Goal: Information Seeking & Learning: Compare options

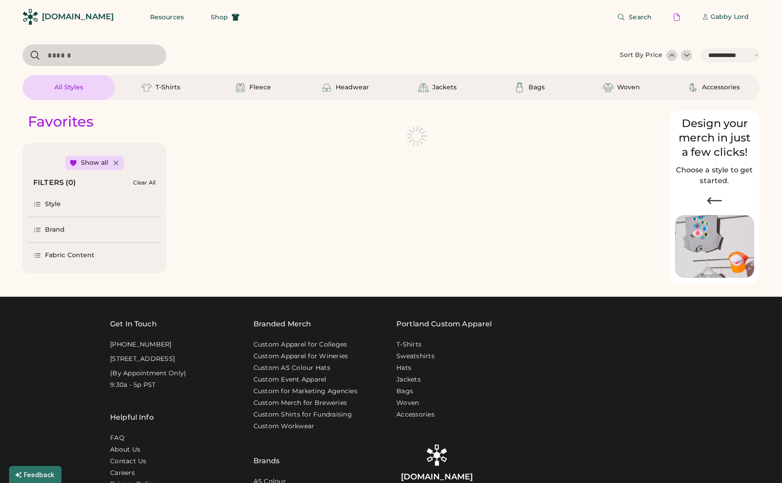
select select "*****"
click at [337, 92] on div "Headwear" at bounding box center [345, 87] width 48 height 11
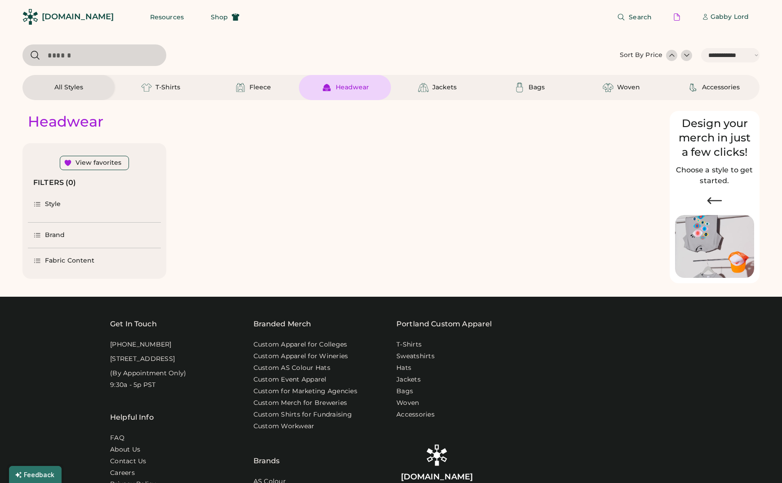
select select "*"
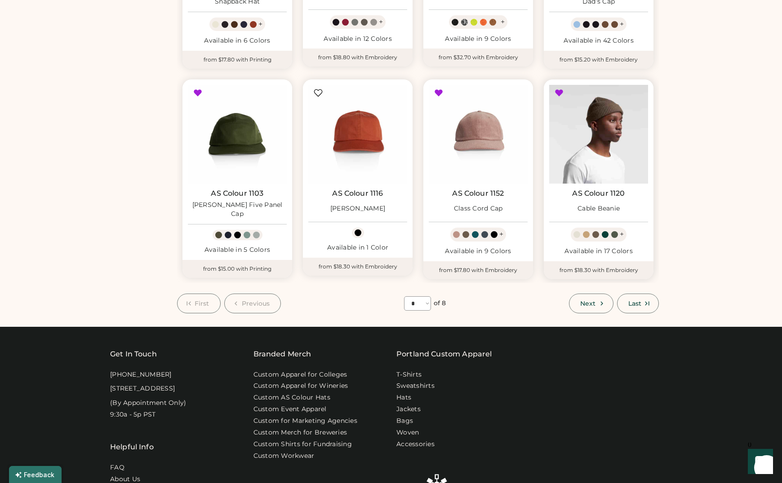
scroll to position [456, 0]
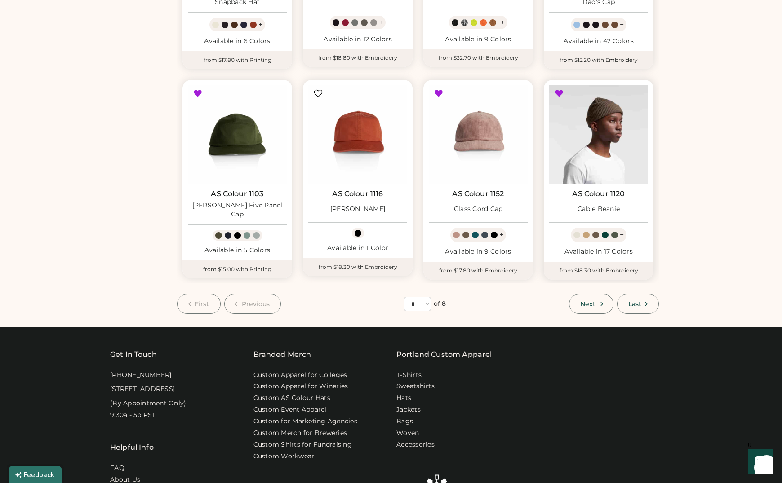
click at [603, 163] on img at bounding box center [598, 134] width 99 height 99
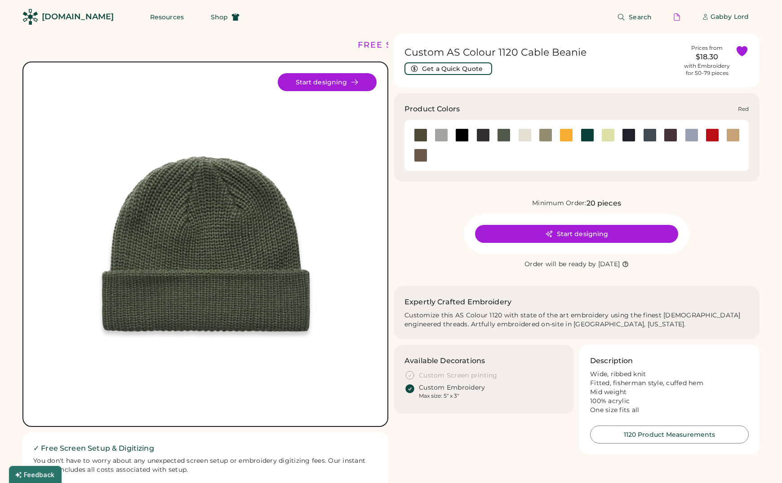
click at [711, 133] on div at bounding box center [711, 134] width 13 height 13
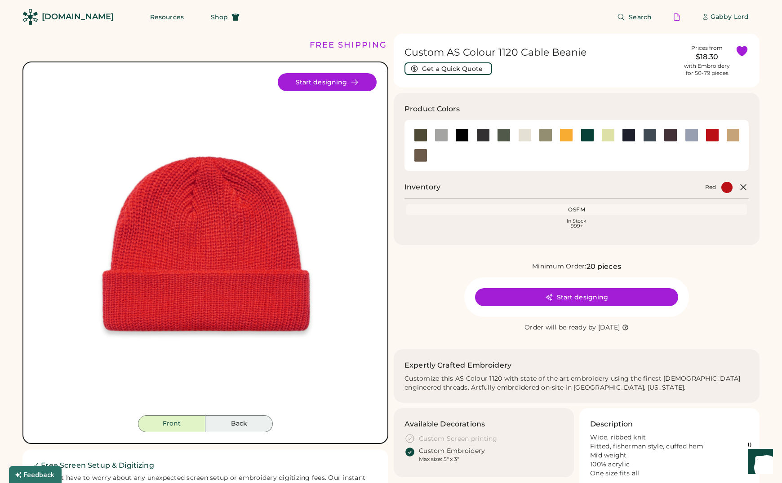
click at [236, 426] on button "Back" at bounding box center [238, 423] width 67 height 17
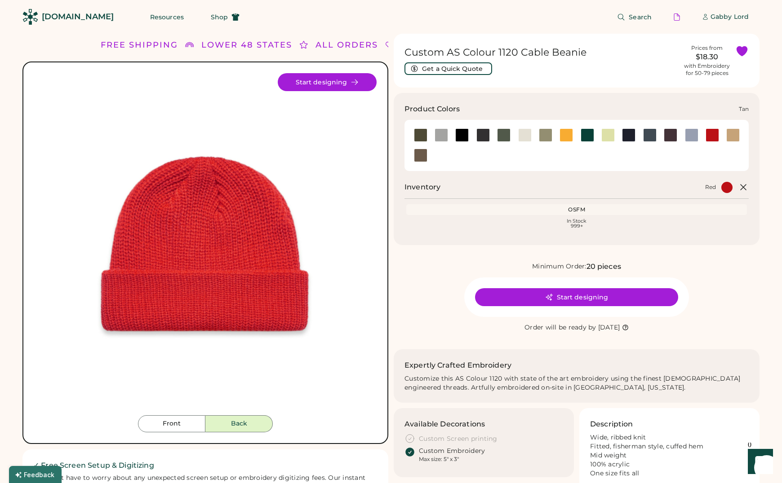
click at [735, 136] on div at bounding box center [732, 134] width 13 height 13
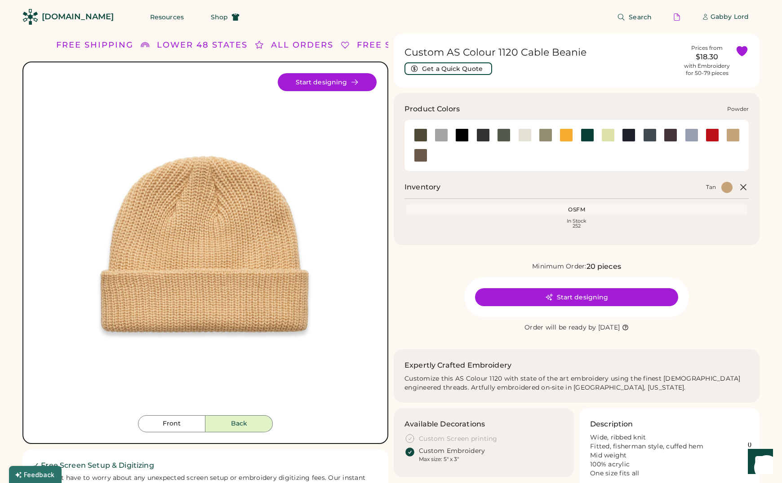
click at [688, 134] on div at bounding box center [691, 134] width 13 height 13
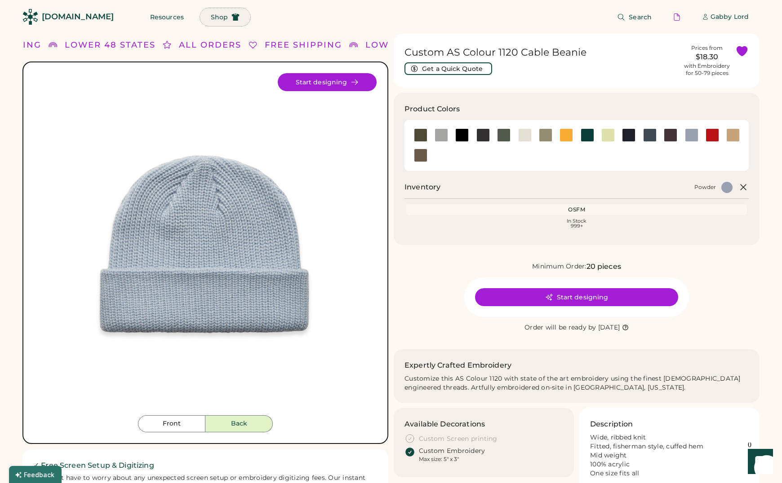
click at [211, 15] on span "Shop" at bounding box center [219, 17] width 17 height 6
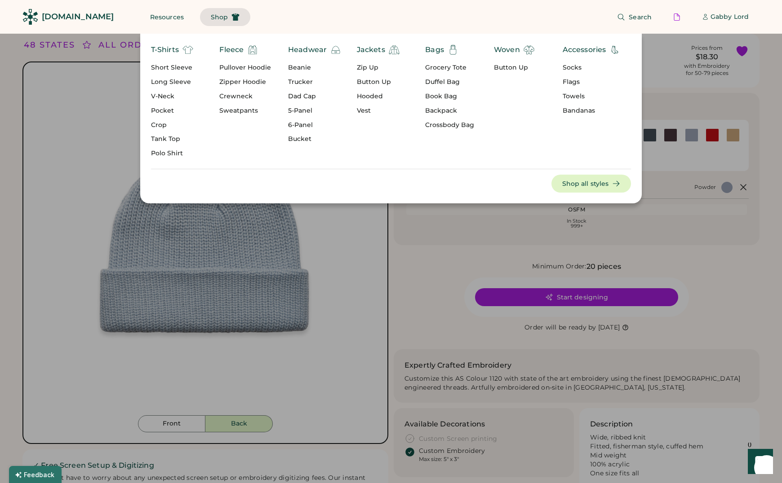
click at [575, 109] on div "Bandanas" at bounding box center [591, 110] width 58 height 9
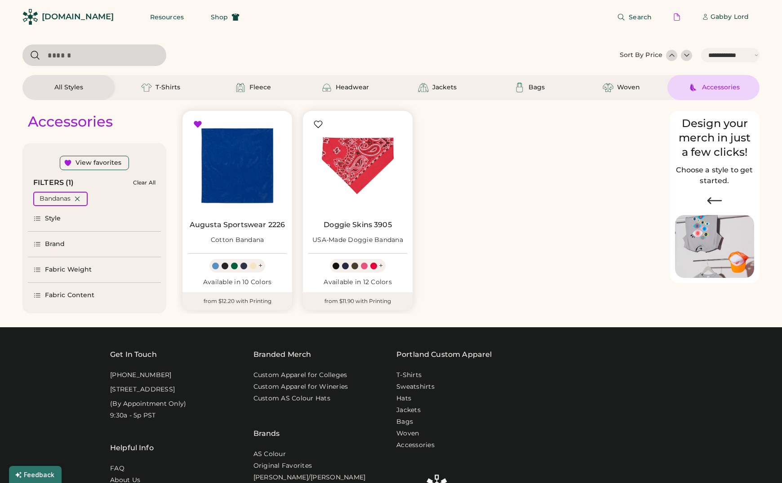
select select "*****"
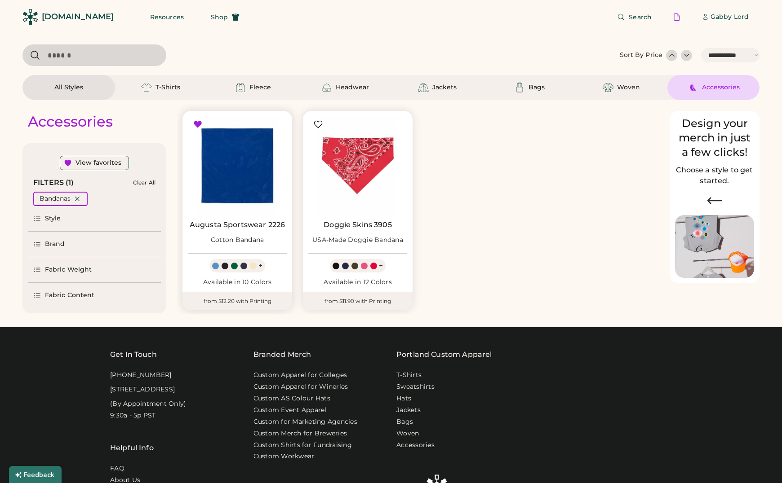
click at [191, 225] on link "Augusta Sportswear 2226" at bounding box center [237, 225] width 95 height 9
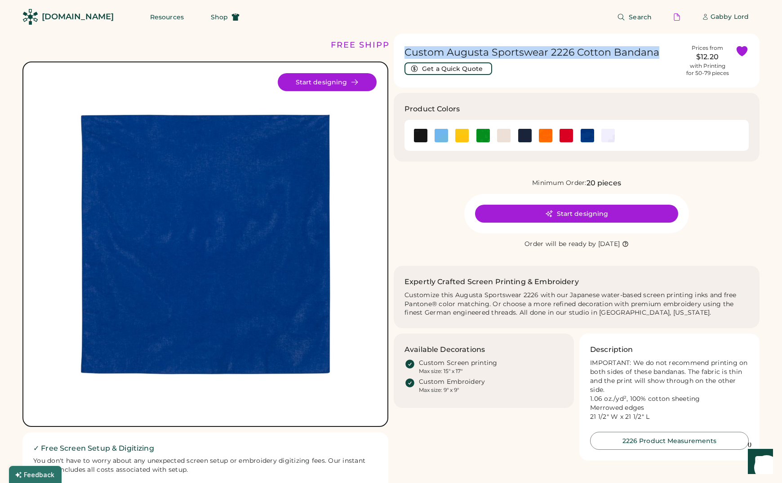
drag, startPoint x: 634, startPoint y: 52, endPoint x: 404, endPoint y: 49, distance: 229.5
click at [404, 50] on h1 "Custom Augusta Sportswear 2226 Cotton Bandana" at bounding box center [541, 52] width 275 height 13
copy h1 "Custom Augusta Sportswear 2226 Cotton Bandana"
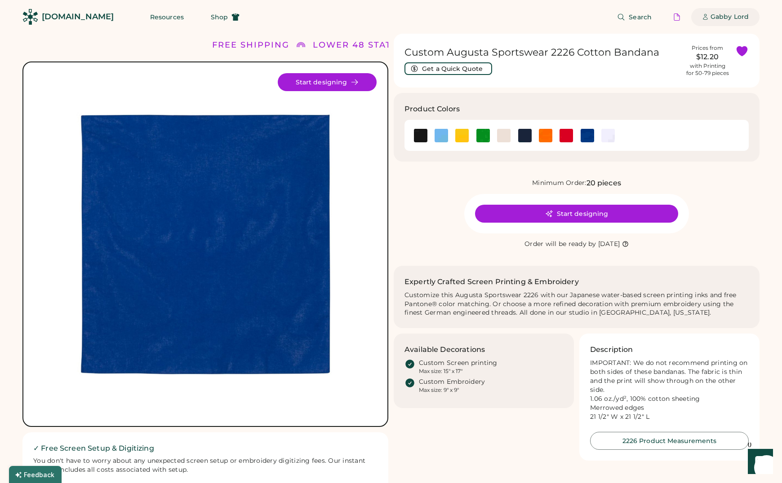
click at [724, 19] on div "Gabby Lord" at bounding box center [729, 17] width 38 height 9
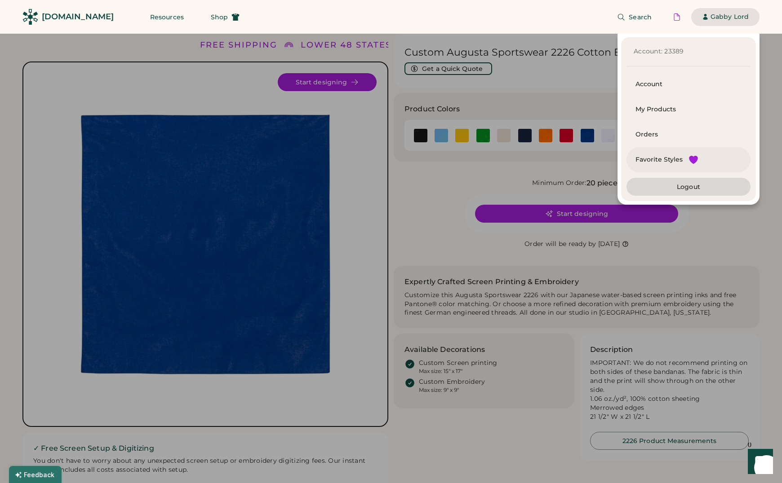
click at [658, 158] on div "Favorite Styles" at bounding box center [658, 159] width 47 height 9
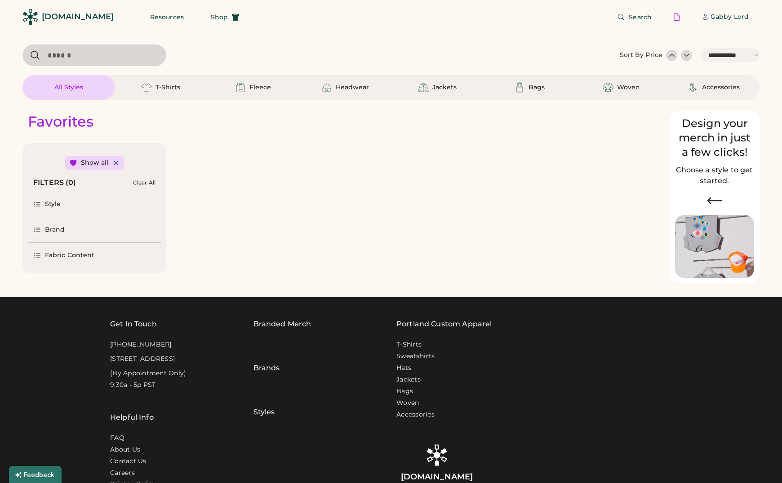
select select "*****"
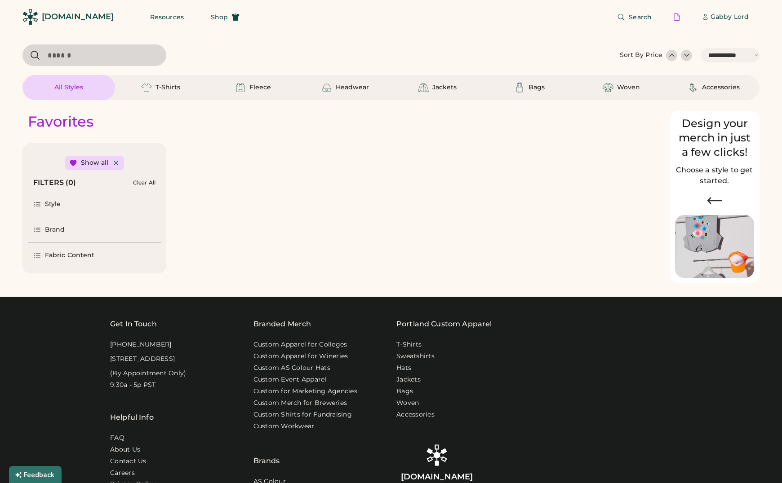
select select "*"
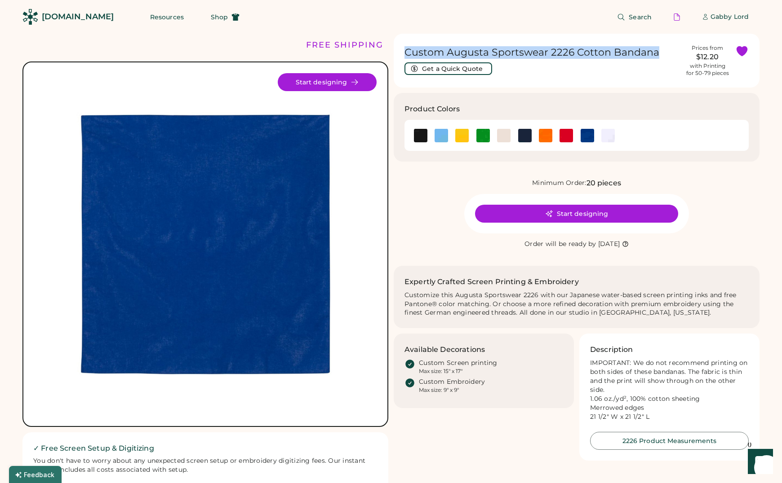
drag, startPoint x: 654, startPoint y: 51, endPoint x: 407, endPoint y: 54, distance: 247.1
click at [405, 51] on h1 "Custom Augusta Sportswear 2226 Cotton Bandana" at bounding box center [541, 52] width 275 height 13
copy h1 "Custom Augusta Sportswear 2226 Cotton Bandana"
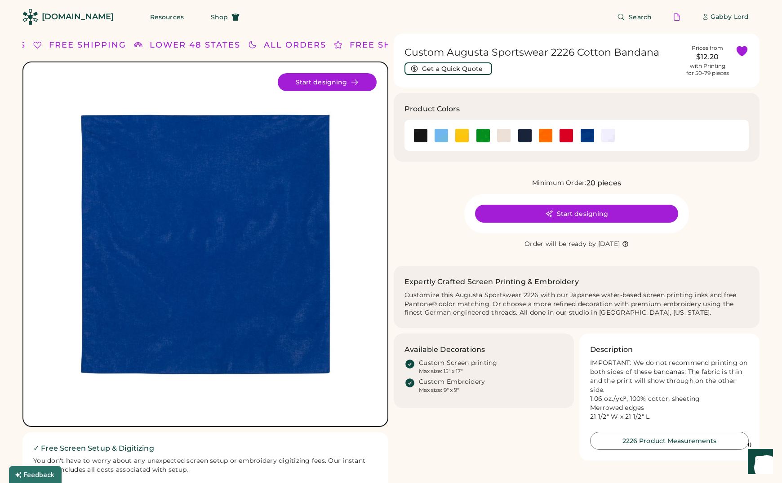
click at [580, 80] on div "Custom Augusta Sportswear 2226 Cotton Bandana Get a Quick Quote Prices from $12…" at bounding box center [576, 61] width 366 height 54
drag, startPoint x: 574, startPoint y: 26, endPoint x: 595, endPoint y: 5, distance: 29.2
click at [575, 23] on div "Search [PERSON_NAME] | Sign up" at bounding box center [504, 17] width 509 height 34
click at [712, 16] on div "Gabby Lord" at bounding box center [729, 17] width 38 height 9
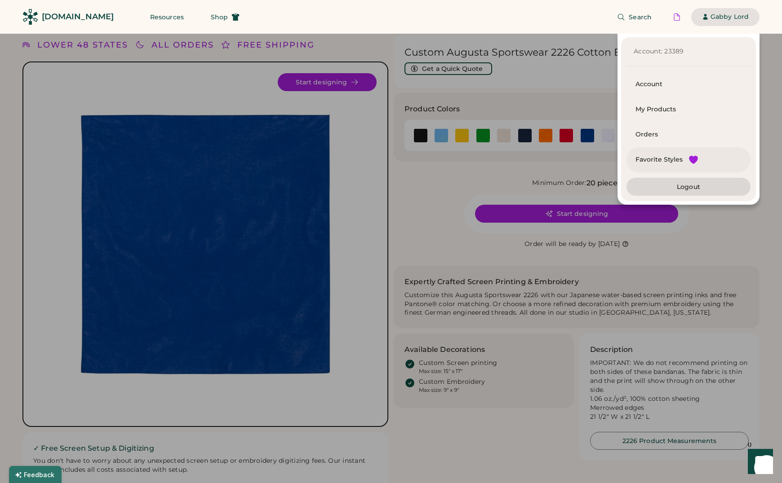
click at [663, 161] on div "Favorite Styles" at bounding box center [658, 159] width 47 height 9
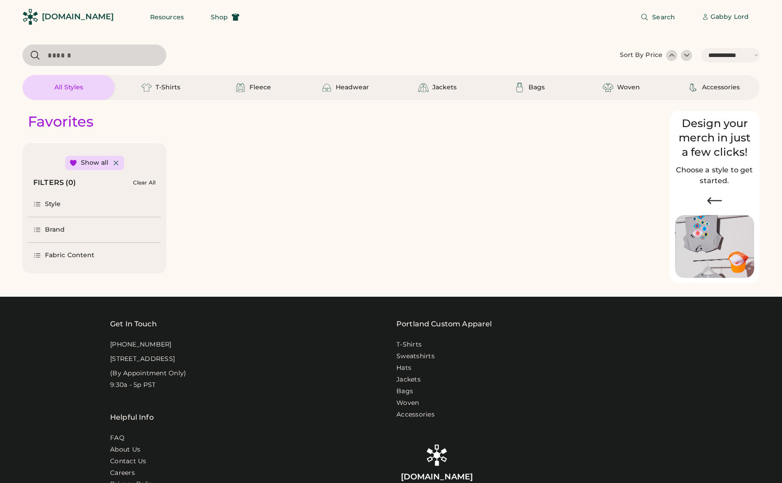
select select "*****"
select select "*"
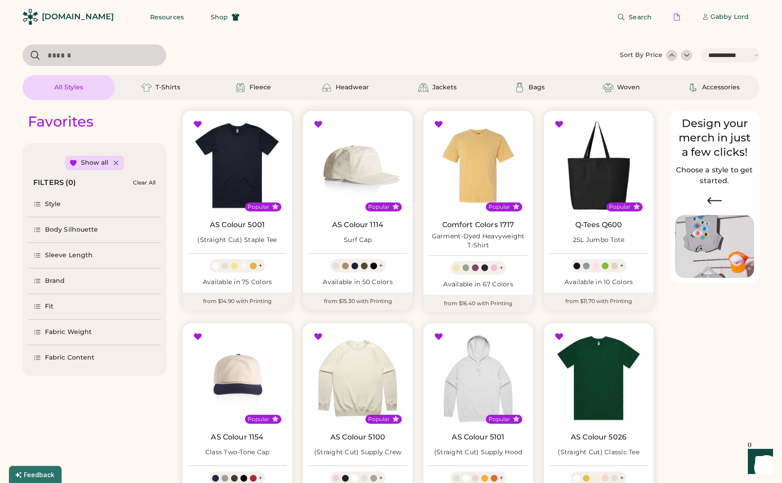
click at [368, 152] on img at bounding box center [357, 165] width 99 height 99
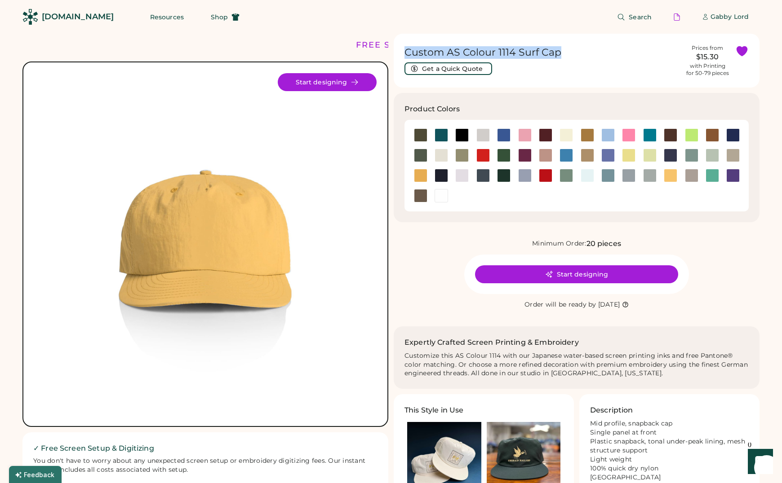
drag, startPoint x: 563, startPoint y: 53, endPoint x: 592, endPoint y: 173, distance: 123.8
click at [406, 53] on h1 "Custom AS Colour 1114 Surf Cap" at bounding box center [541, 52] width 275 height 13
copy h1 "Custom AS Colour 1114 Surf Cap"
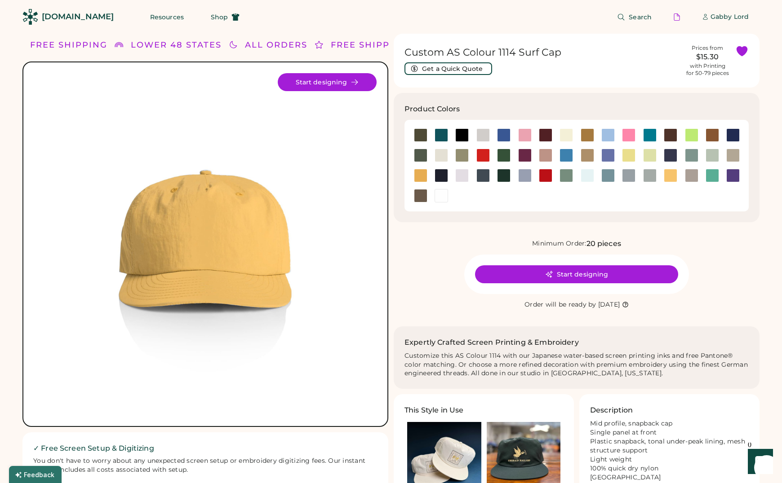
click at [430, 281] on div "Minimum Order: 20 pieces Start designing Order will be ready by Friday, Sep. 26" at bounding box center [576, 275] width 366 height 72
drag, startPoint x: 583, startPoint y: 243, endPoint x: 593, endPoint y: 242, distance: 9.9
click at [583, 243] on div "Minimum Order:" at bounding box center [559, 243] width 54 height 9
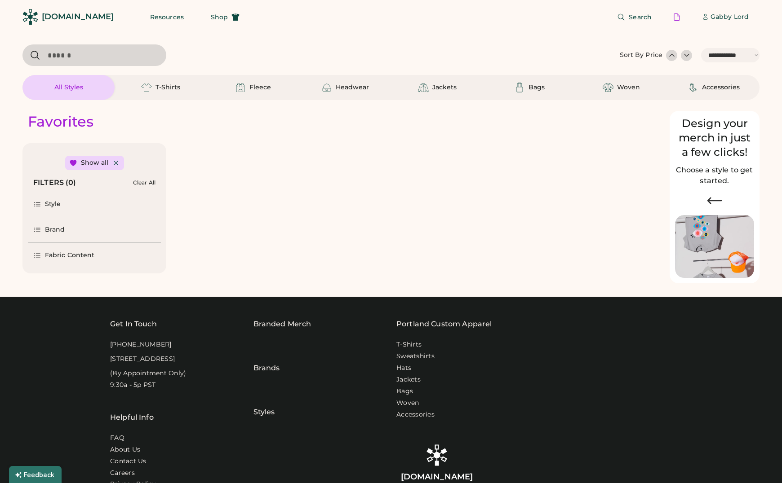
select select "*****"
select select "*"
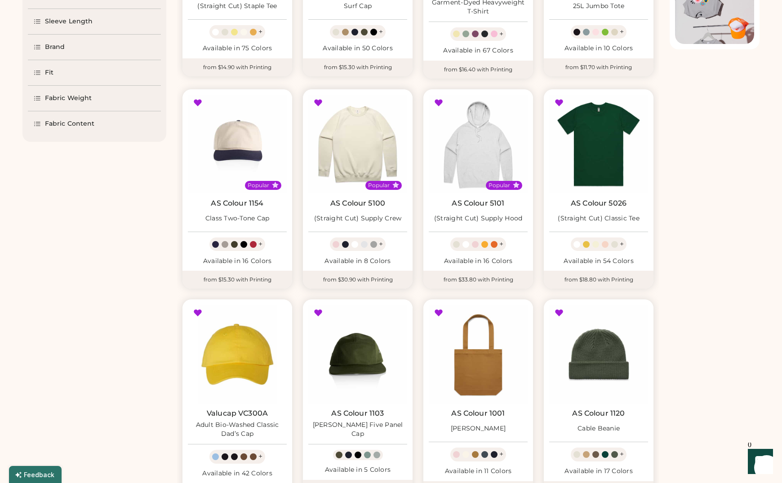
scroll to position [308, 0]
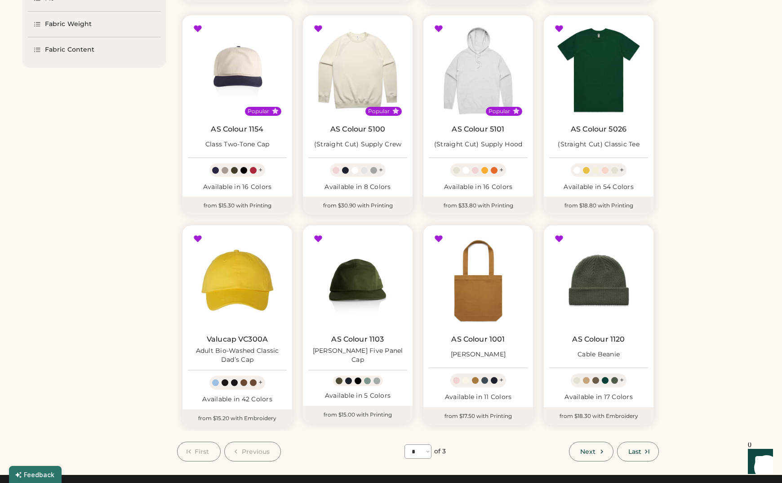
select select "*****"
select select "*"
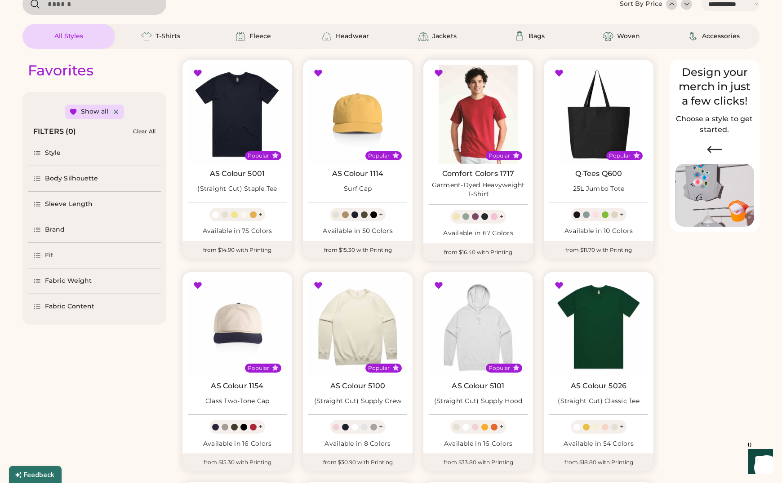
scroll to position [20, 0]
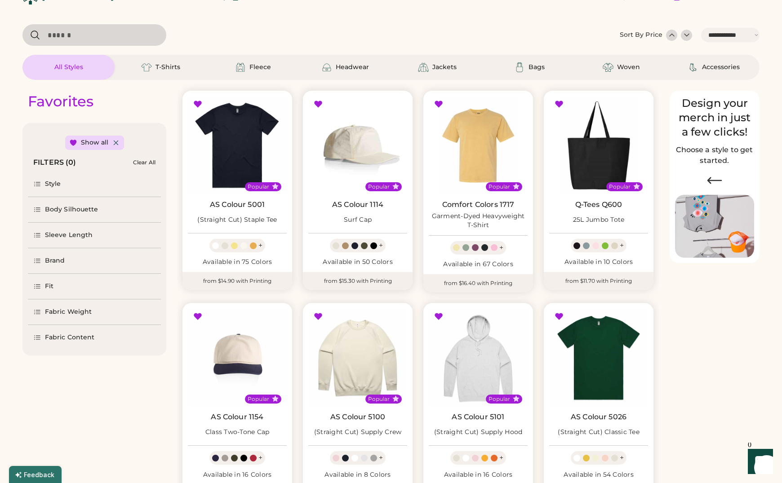
click at [372, 147] on img at bounding box center [357, 145] width 99 height 99
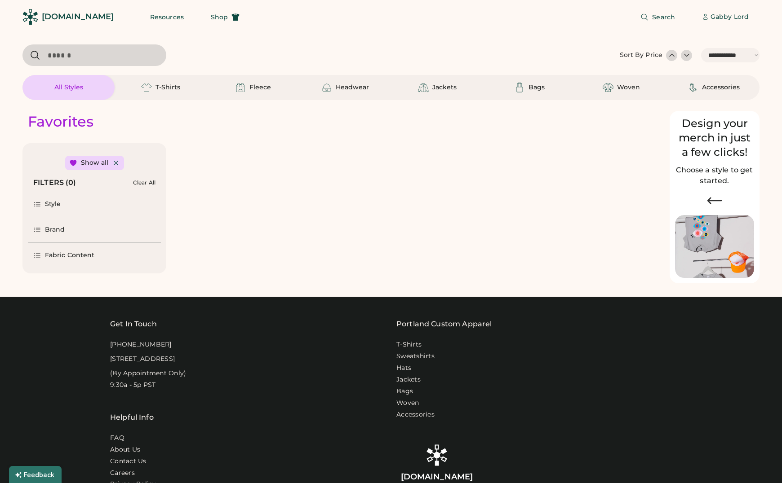
select select "*****"
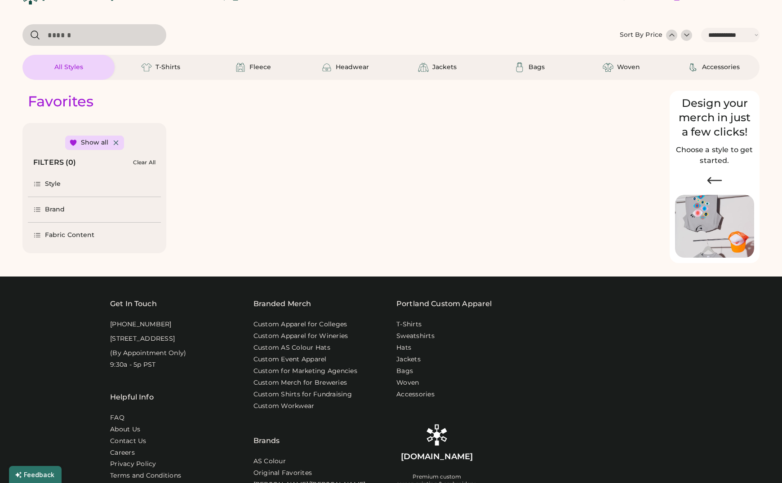
select select "*"
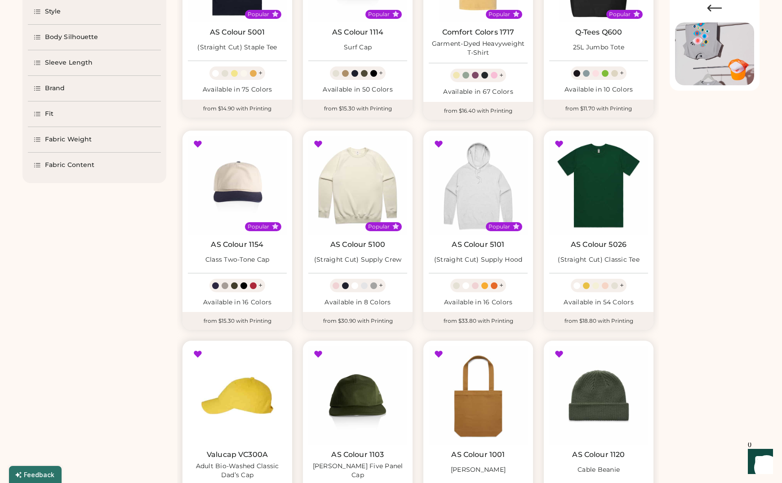
scroll to position [198, 0]
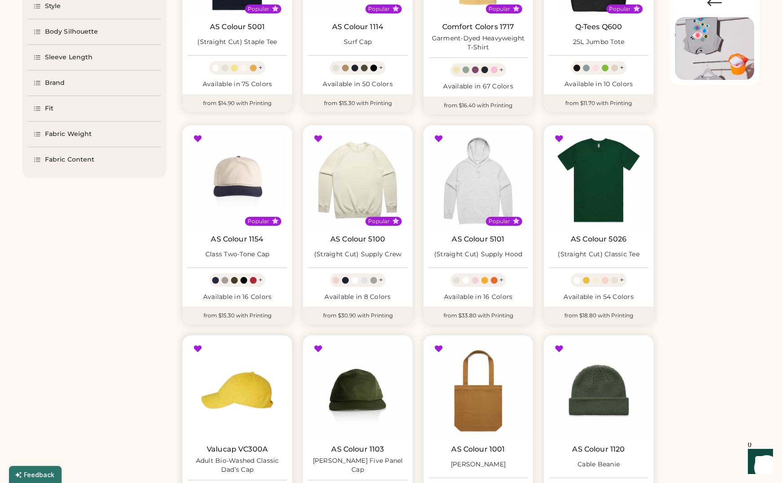
click at [251, 386] on img at bounding box center [237, 390] width 99 height 99
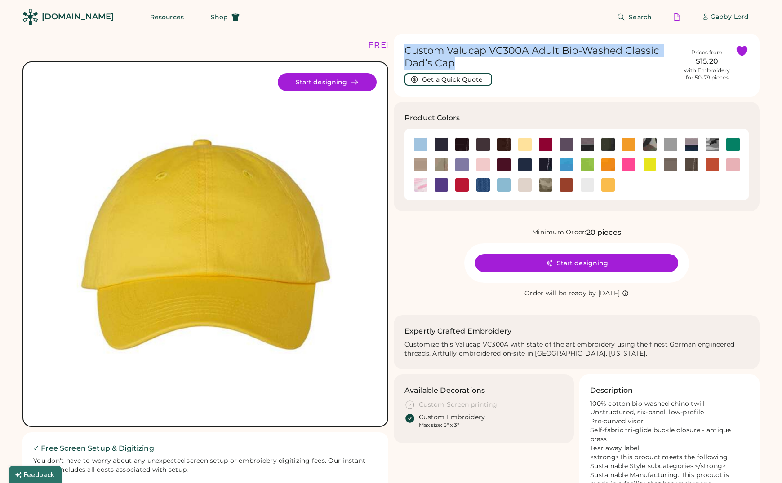
drag, startPoint x: 468, startPoint y: 63, endPoint x: 408, endPoint y: 50, distance: 60.7
click at [403, 45] on div "Custom Valucap VC300A Adult Bio-Washed Classic Dad’s Cap Get a Quick Quote Pric…" at bounding box center [576, 65] width 366 height 63
copy h1 "Custom Valucap VC300A Adult Bio-Washed Classic Dad’s Cap"
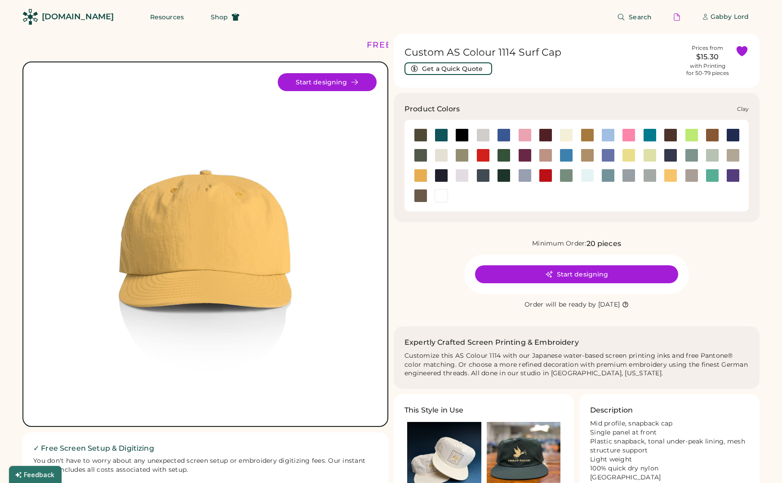
click at [715, 133] on div at bounding box center [711, 134] width 13 height 13
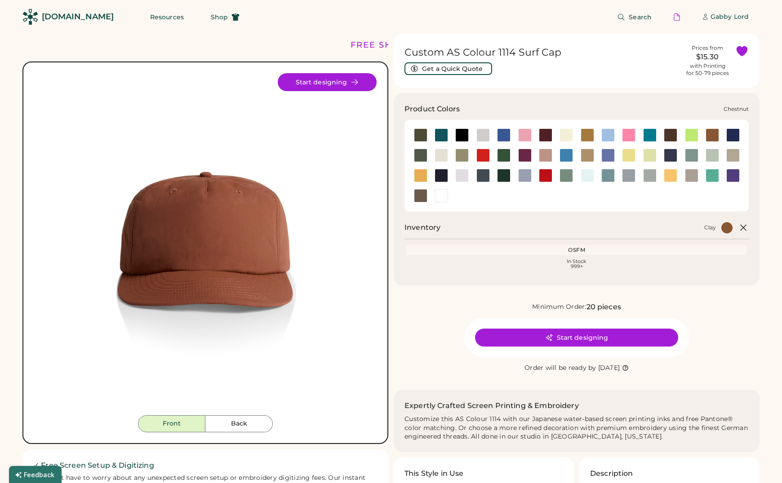
click at [667, 135] on div at bounding box center [669, 134] width 13 height 13
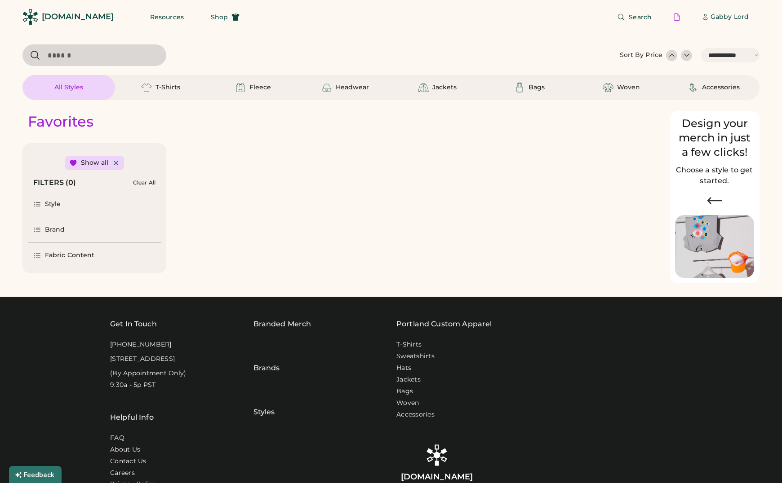
select select "*****"
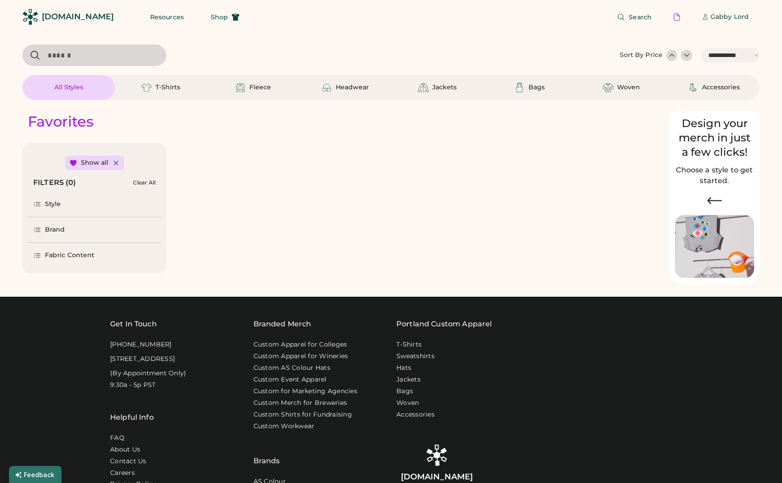
select select "*"
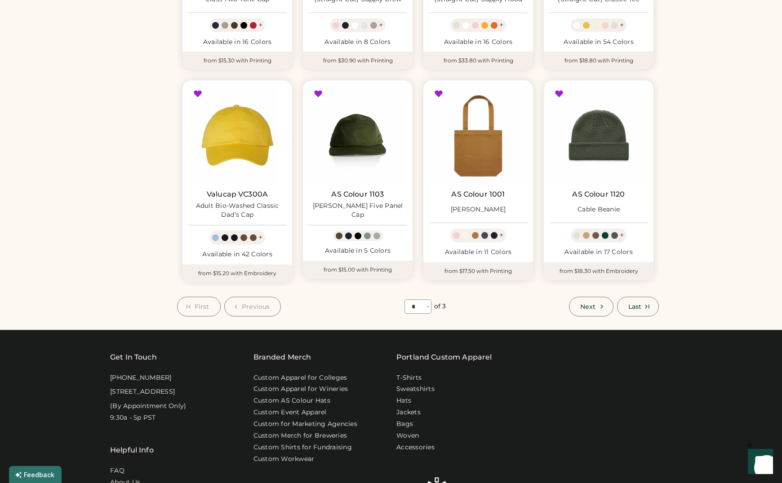
scroll to position [432, 0]
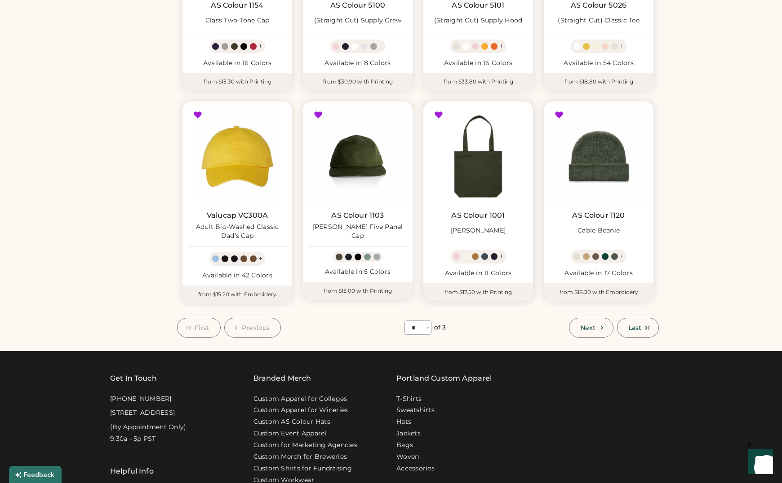
click at [472, 180] on img at bounding box center [477, 156] width 99 height 99
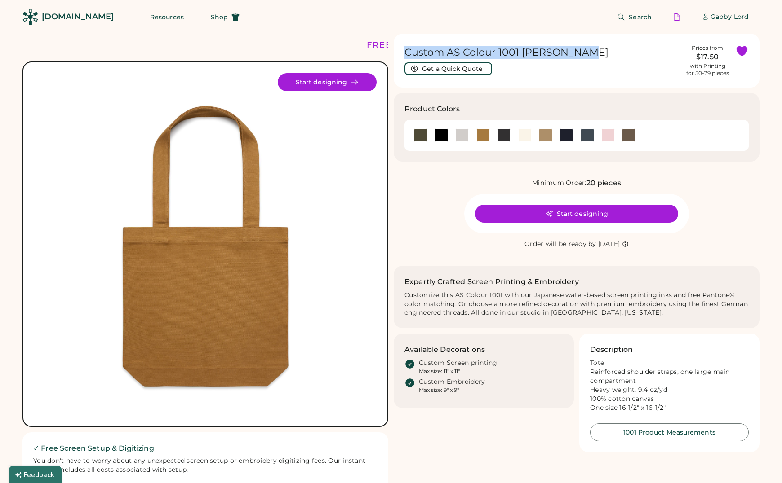
drag, startPoint x: 573, startPoint y: 51, endPoint x: 630, endPoint y: 300, distance: 255.7
click at [420, 45] on div "Custom AS Colour 1001 Carrie Tote Get a Quick Quote Prices from $17.50 with Pri…" at bounding box center [576, 61] width 366 height 54
copy h1 "Custom AS Colour 1001 Carrie Tote"
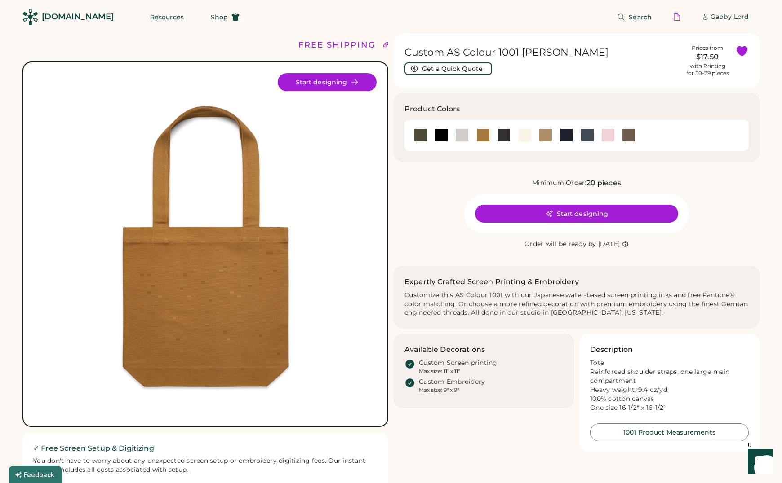
click at [446, 168] on div "Custom AS Colour 1001 Carrie Tote Get a Quick Quote Prices from $17.50 with Pri…" at bounding box center [576, 243] width 366 height 419
click at [629, 136] on div at bounding box center [628, 134] width 13 height 13
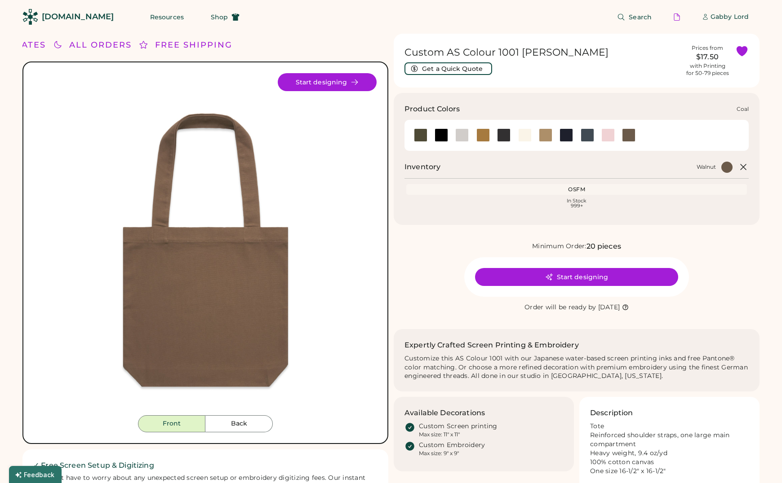
click at [509, 136] on div at bounding box center [503, 134] width 13 height 13
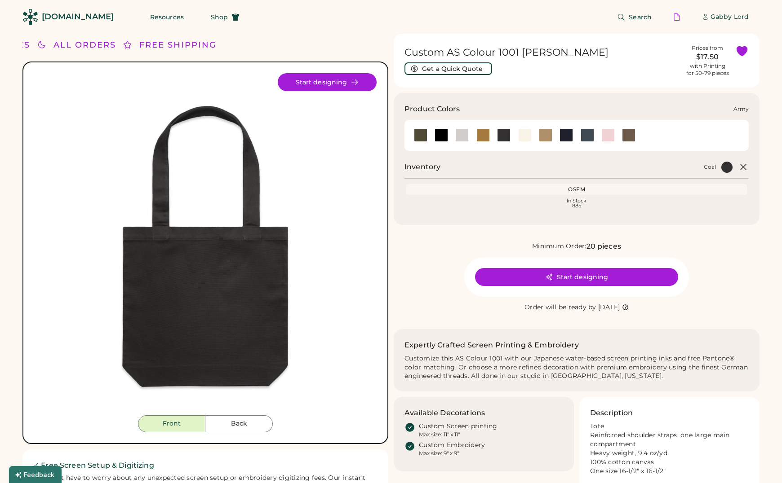
click at [420, 136] on div at bounding box center [420, 134] width 13 height 13
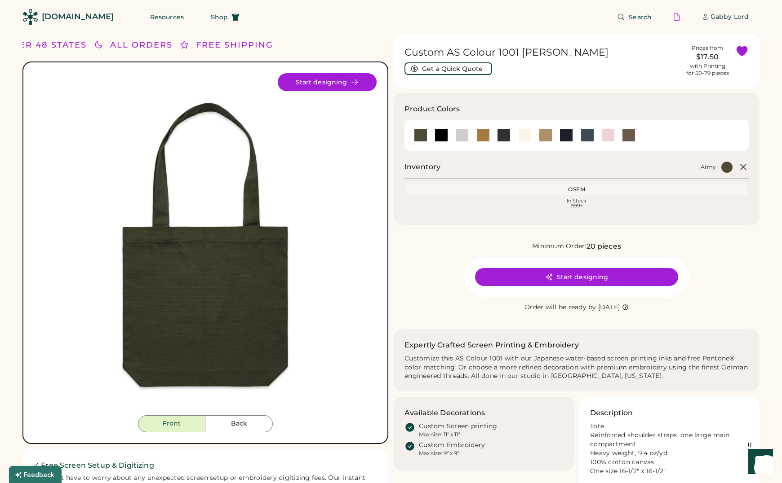
scroll to position [0, 0]
